Goal: Navigation & Orientation: Find specific page/section

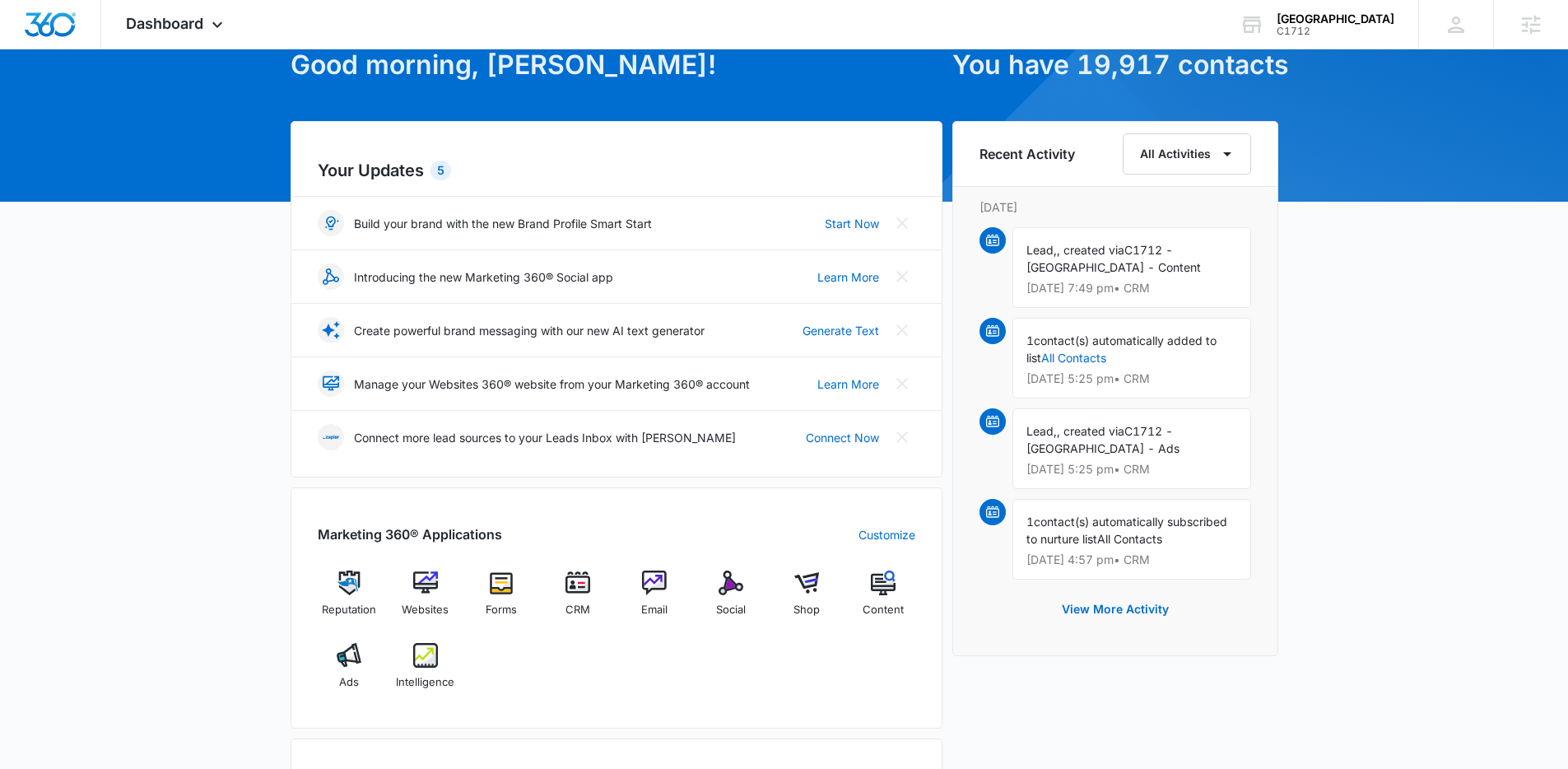
scroll to position [114, 0]
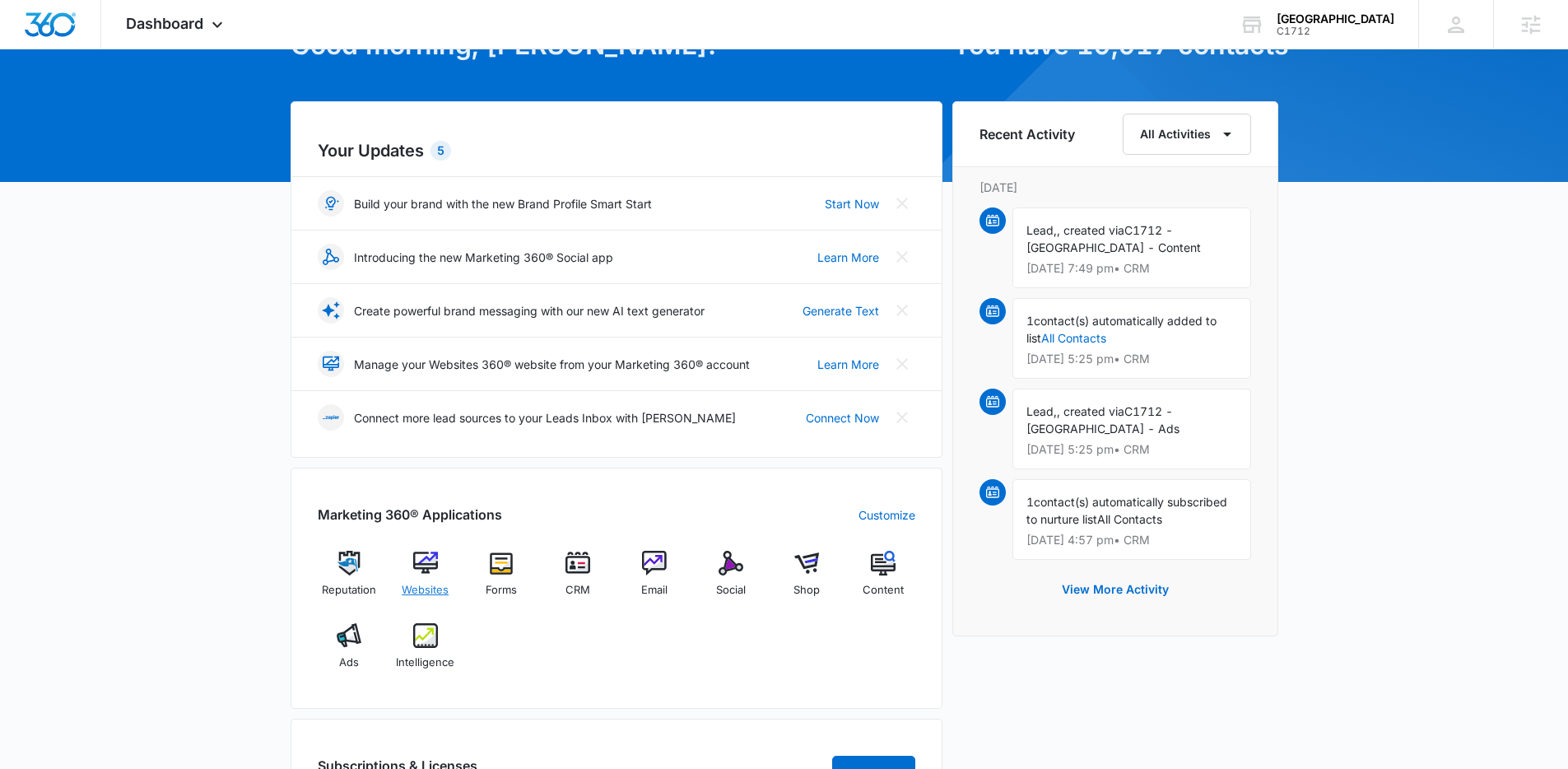
click at [422, 567] on img at bounding box center [425, 563] width 25 height 25
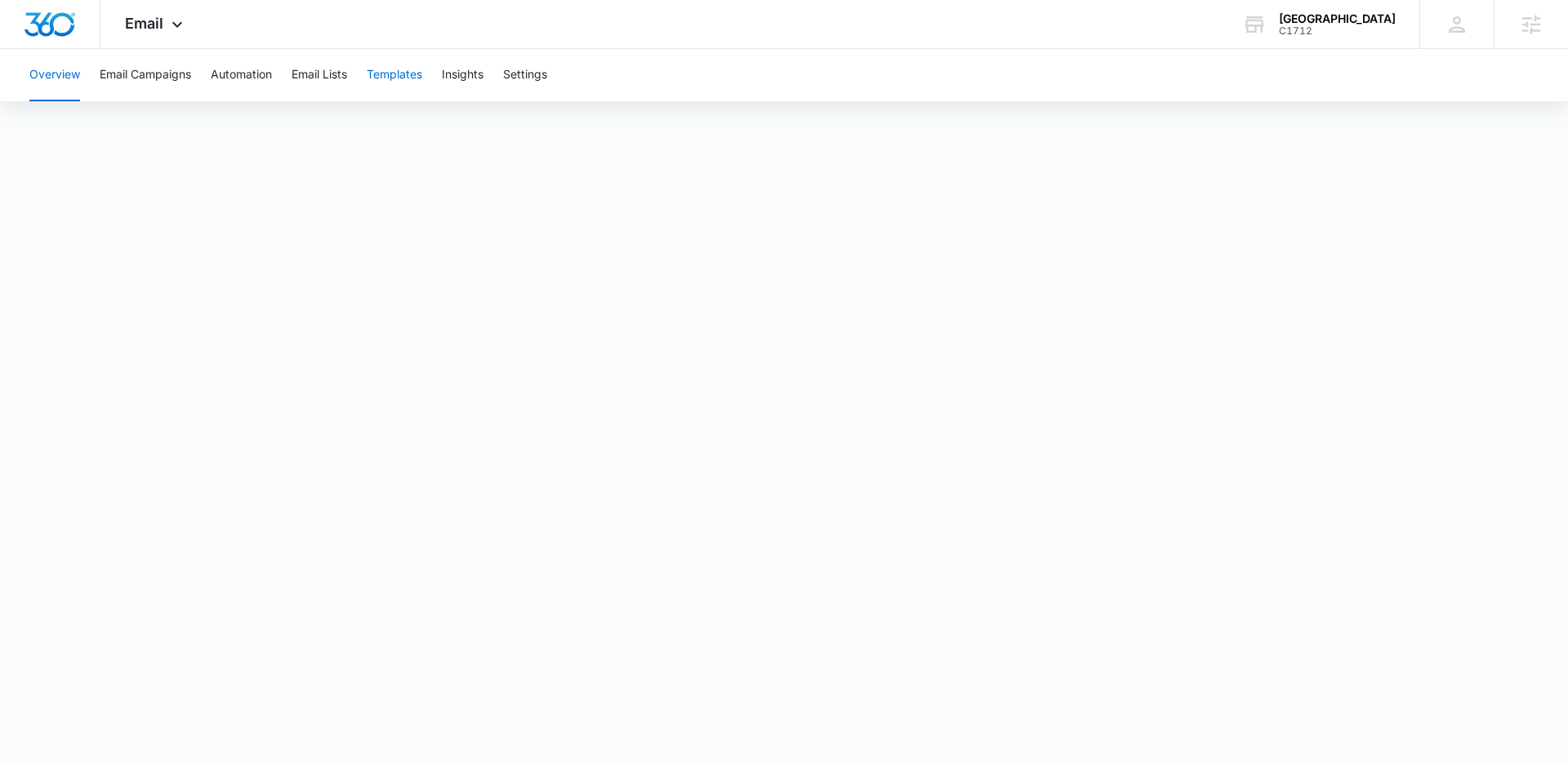
click at [408, 80] on button "Templates" at bounding box center [395, 75] width 56 height 52
click at [156, 25] on span "Email" at bounding box center [144, 23] width 38 height 17
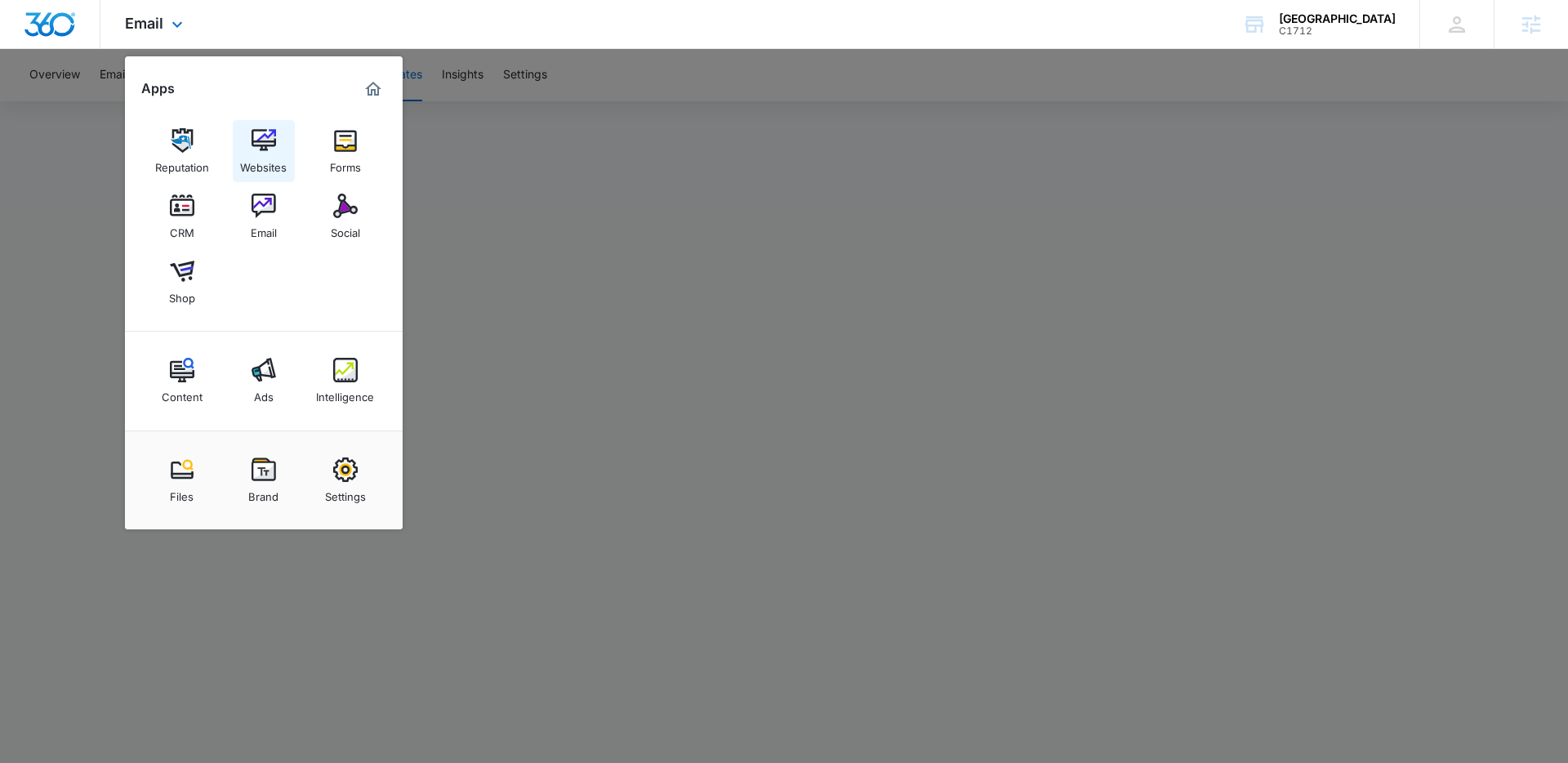
click at [259, 152] on link "Websites" at bounding box center [263, 151] width 62 height 62
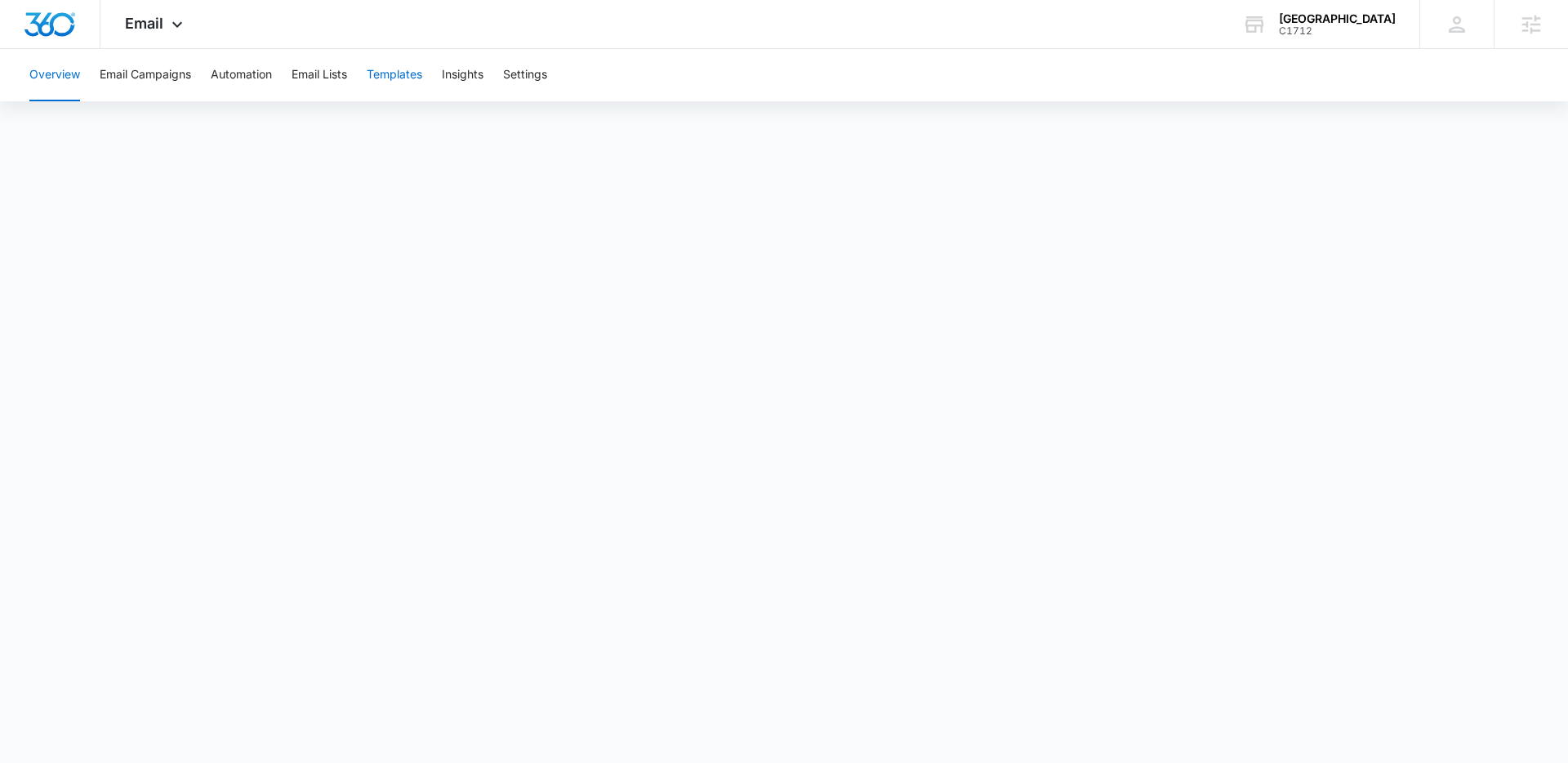
click at [396, 71] on button "Templates" at bounding box center [395, 75] width 56 height 52
click at [157, 22] on span "Email" at bounding box center [144, 23] width 38 height 17
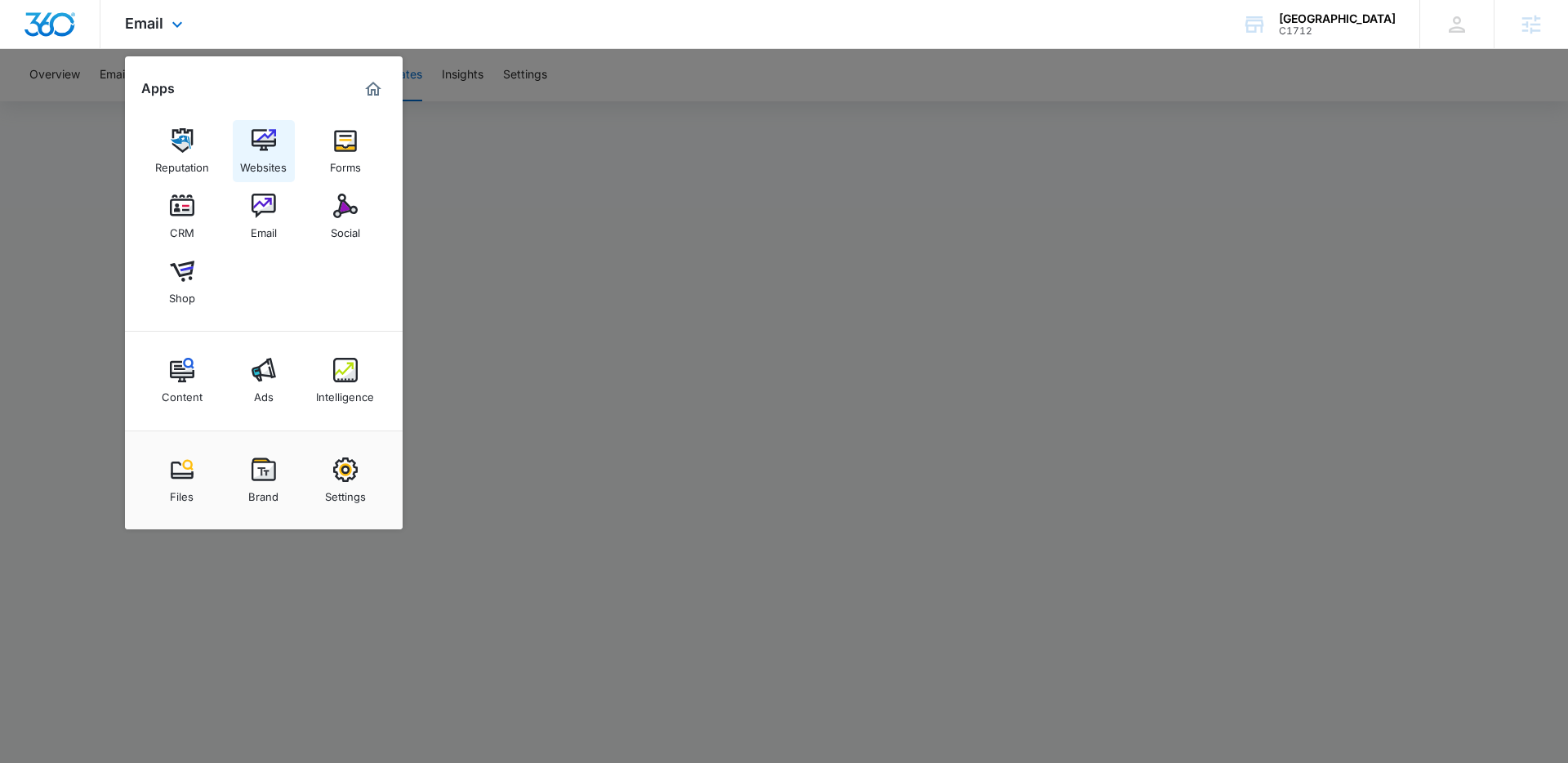
click at [261, 135] on img at bounding box center [263, 140] width 25 height 25
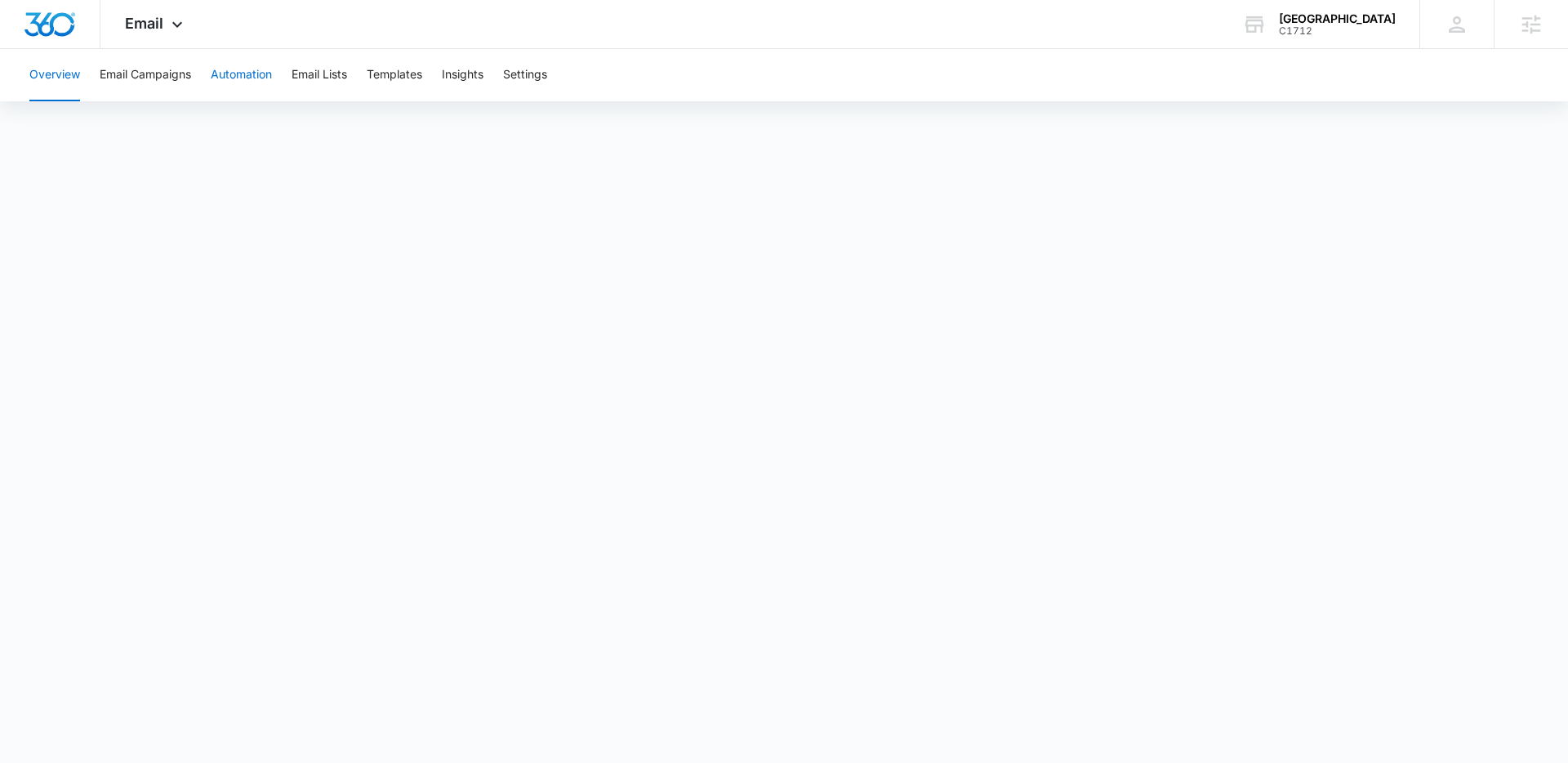
click at [248, 81] on button "Automation" at bounding box center [241, 75] width 61 height 52
click at [393, 81] on button "Templates" at bounding box center [395, 75] width 56 height 52
click at [233, 73] on button "Automation" at bounding box center [241, 75] width 61 height 52
